Goal: Communication & Community: Answer question/provide support

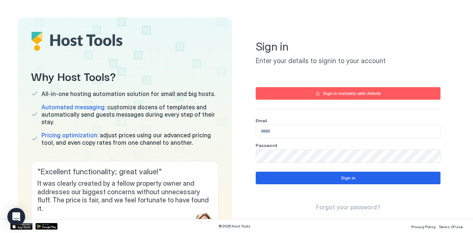
type input "**********"
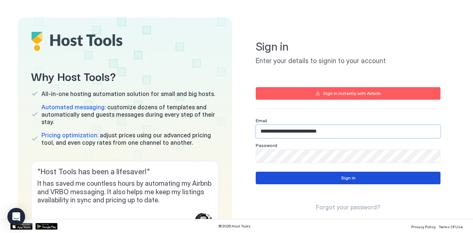
click at [318, 176] on button "Sign in" at bounding box center [348, 178] width 185 height 13
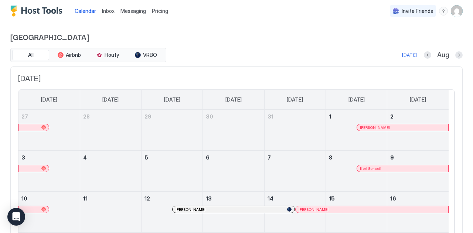
click at [130, 13] on span "Messaging" at bounding box center [132, 11] width 25 height 6
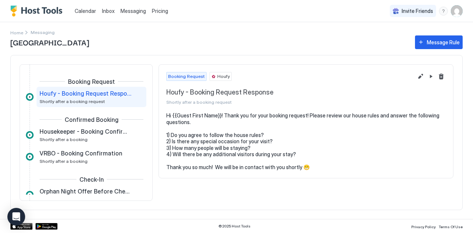
click at [81, 10] on span "Calendar" at bounding box center [85, 11] width 21 height 6
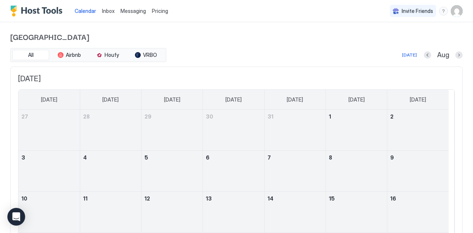
click at [104, 12] on span "Inbox" at bounding box center [108, 11] width 13 height 6
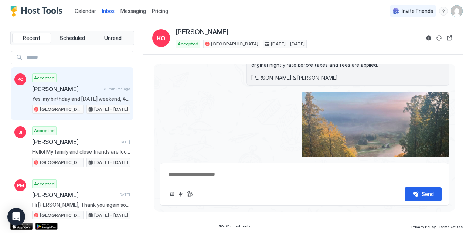
scroll to position [453, 0]
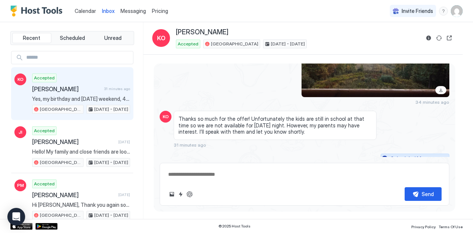
click at [402, 155] on div "Scheduled Messages" at bounding box center [415, 159] width 50 height 8
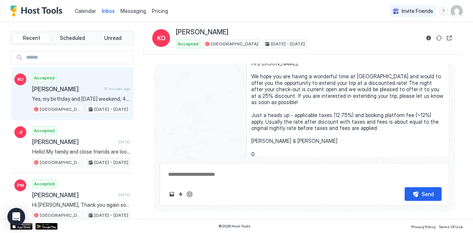
scroll to position [1546, 0]
click at [414, 170] on button "Edit message" at bounding box center [417, 173] width 7 height 7
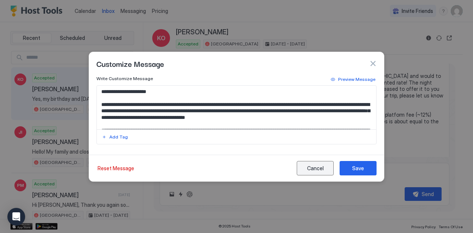
click at [305, 165] on button "Cancel" at bounding box center [315, 168] width 37 height 14
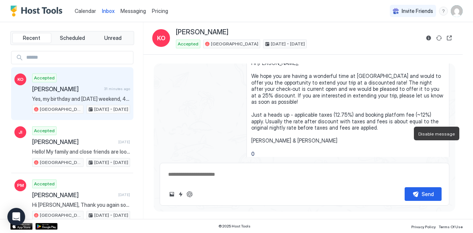
click at [436, 170] on button "Disable message" at bounding box center [439, 173] width 7 height 7
type textarea "*"
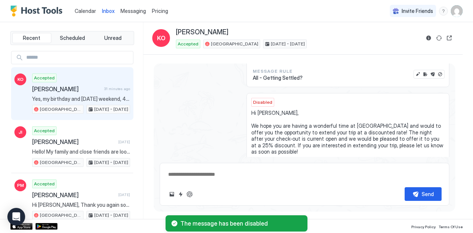
scroll to position [1478, 0]
